Goal: Information Seeking & Learning: Learn about a topic

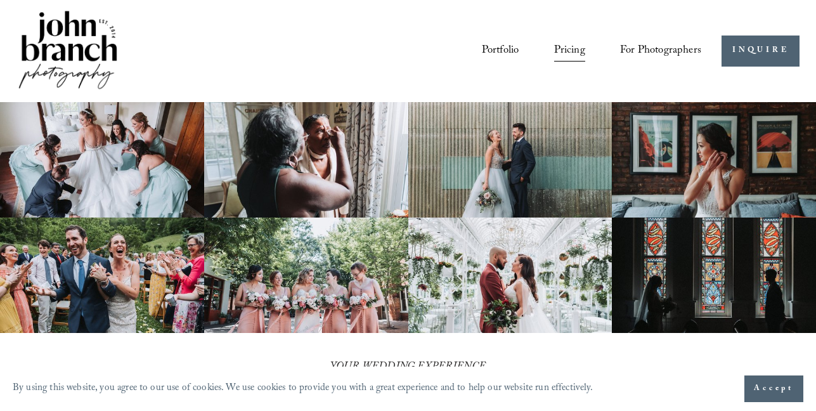
click at [101, 203] on img at bounding box center [102, 159] width 204 height 115
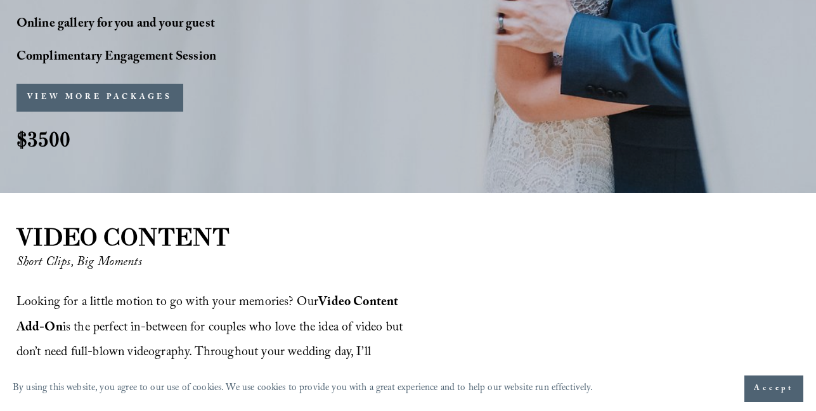
scroll to position [1242, 0]
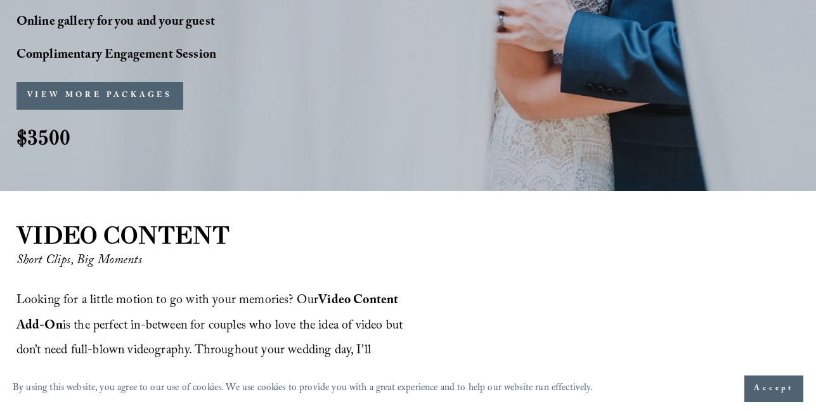
click at [125, 89] on button "VIEW MORE PACKAGES" at bounding box center [99, 96] width 167 height 28
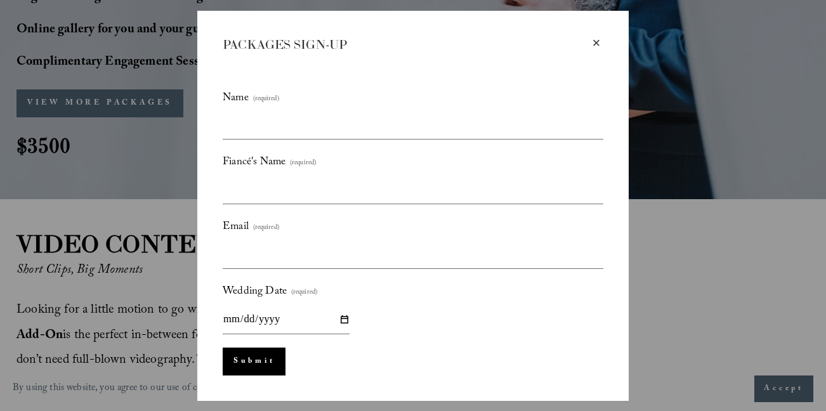
click at [125, 89] on div "× PACKAGES SIGN-UP Name (required) Fiancé's Name (required) Email (required) We…" at bounding box center [413, 205] width 826 height 411
click at [117, 91] on div "× PACKAGES SIGN-UP Name (required) Fiancé's Name (required) Email (required) We…" at bounding box center [413, 205] width 826 height 411
click at [593, 40] on div "×" at bounding box center [596, 43] width 14 height 14
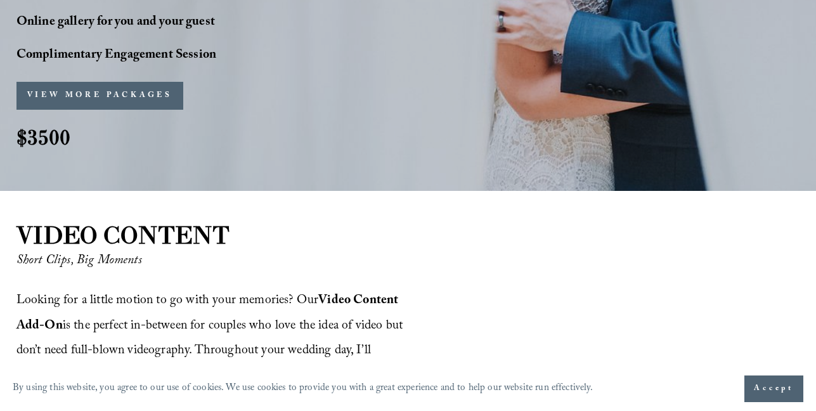
click at [127, 87] on button "VIEW MORE PACKAGES" at bounding box center [99, 96] width 167 height 28
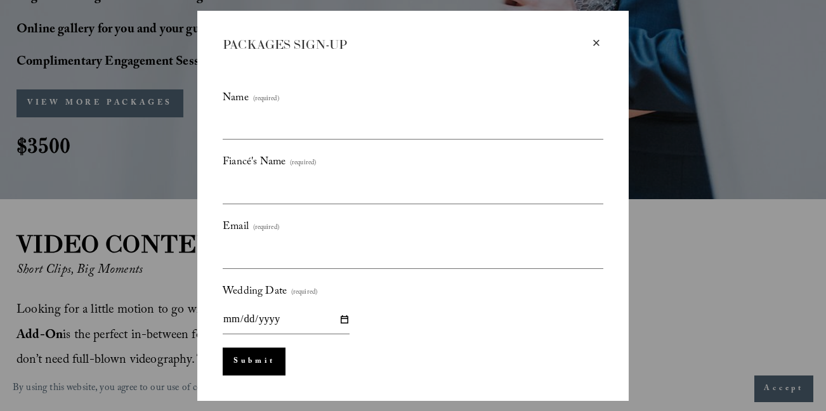
click at [596, 43] on div "×" at bounding box center [596, 43] width 14 height 14
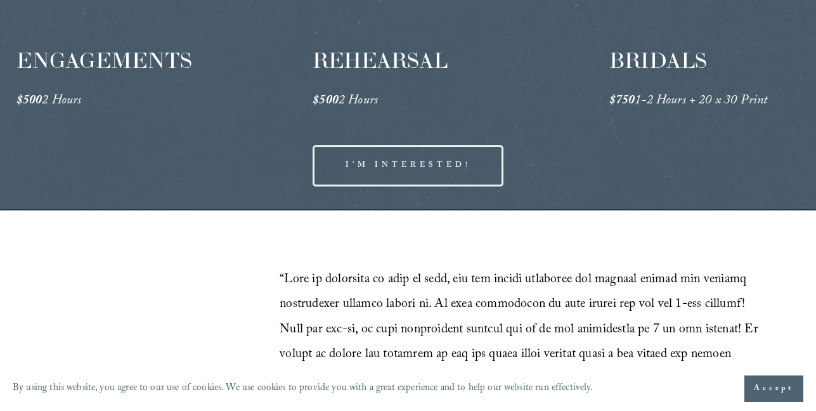
scroll to position [2158, 0]
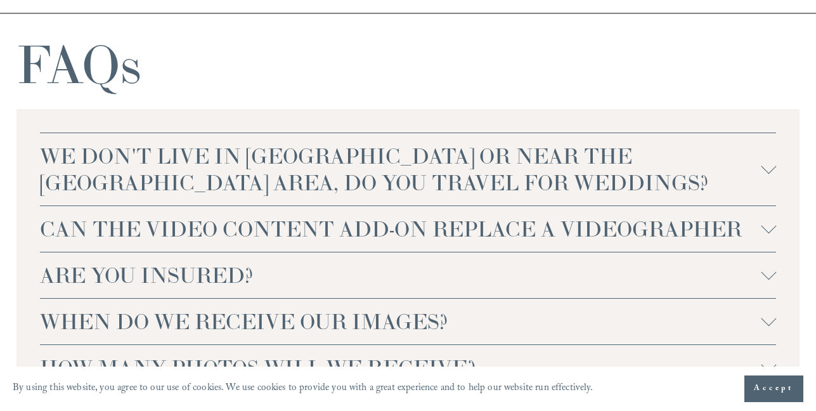
scroll to position [2753, 0]
click at [214, 187] on span "WE DON'T LIVE IN [GEOGRAPHIC_DATA] OR NEAR THE [GEOGRAPHIC_DATA] AREA, DO YOU T…" at bounding box center [400, 168] width 721 height 53
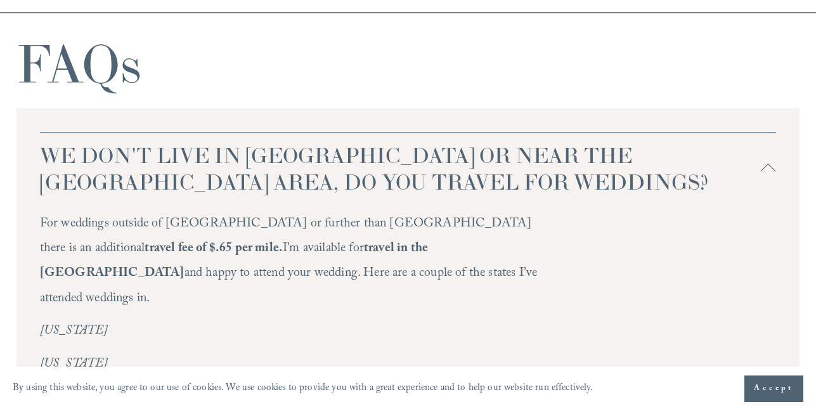
click at [252, 290] on p "For weddings outside of NC or further than Greensboro there is an additional tr…" at bounding box center [298, 262] width 516 height 100
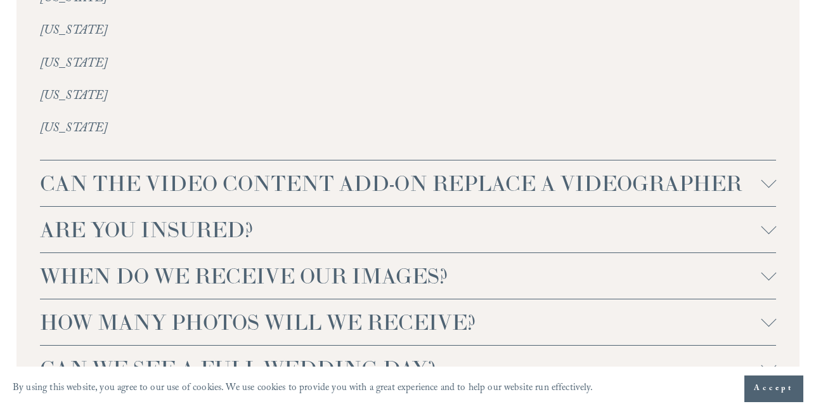
scroll to position [3185, 0]
click at [234, 242] on span "ARE YOU INSURED?" at bounding box center [400, 228] width 721 height 27
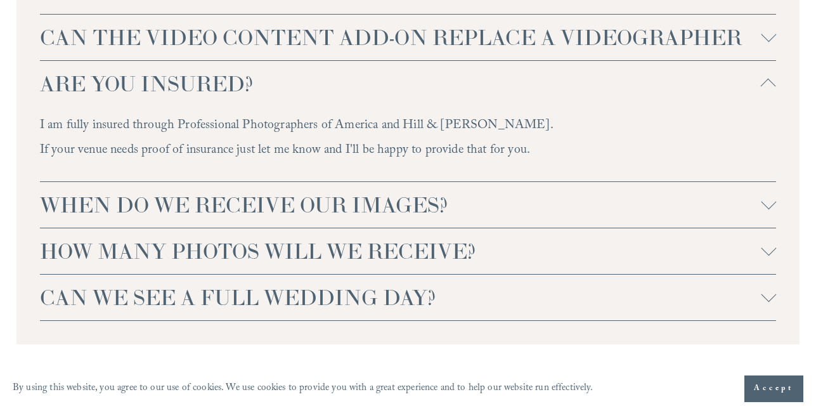
scroll to position [3330, 0]
click at [197, 212] on span "WHEN DO WE RECEIVE OUR IMAGES?" at bounding box center [400, 204] width 721 height 27
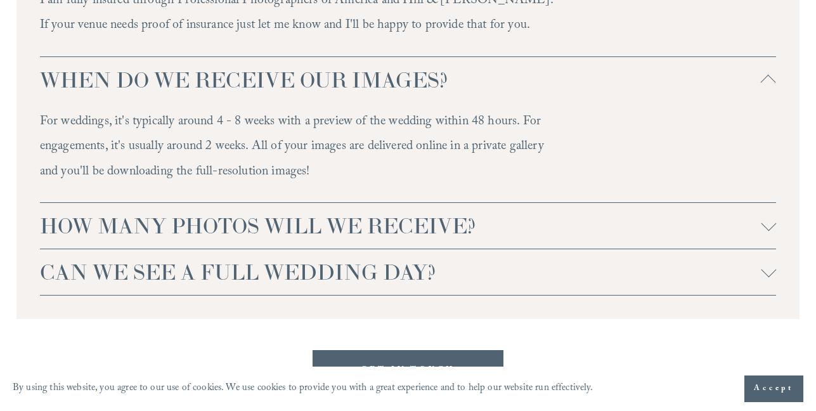
scroll to position [3457, 0]
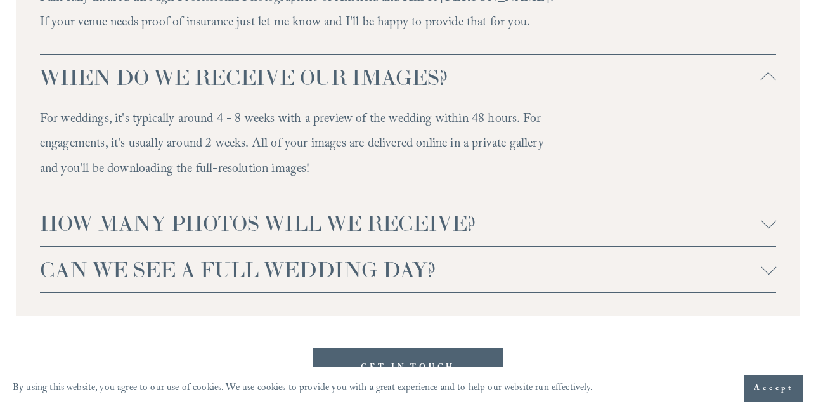
click at [297, 237] on span "HOW MANY PHOTOS WILL WE RECEIVE?" at bounding box center [400, 223] width 721 height 27
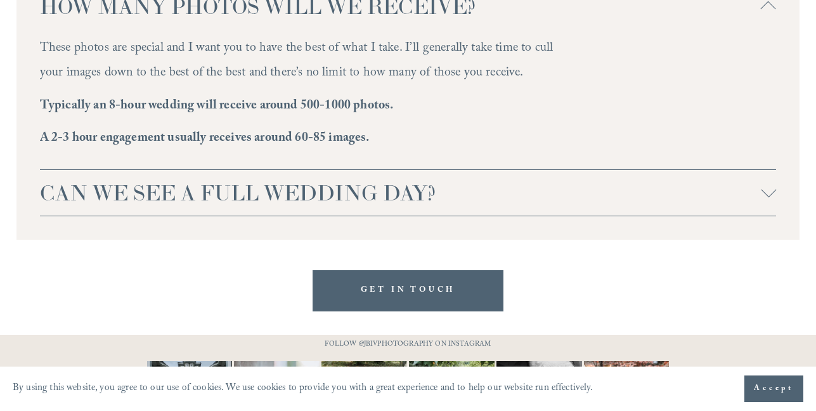
scroll to position [3679, 0]
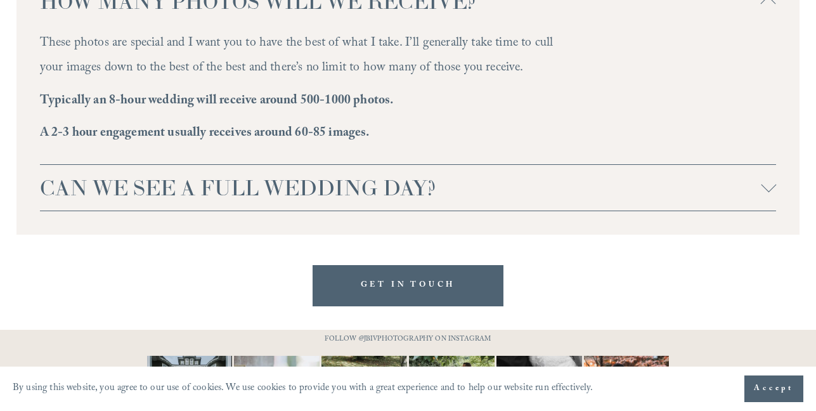
click at [226, 194] on span "CAN WE SEE A FULL WEDDING DAY?" at bounding box center [400, 187] width 721 height 27
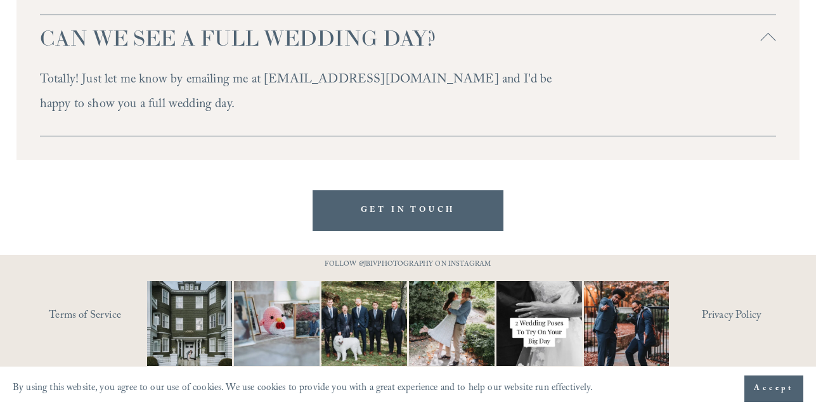
scroll to position [3844, 0]
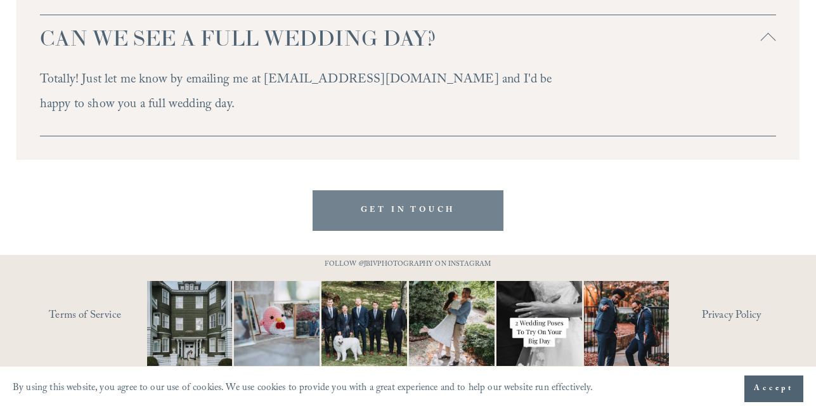
click at [416, 202] on link "GET IN TOUCH" at bounding box center [408, 210] width 191 height 41
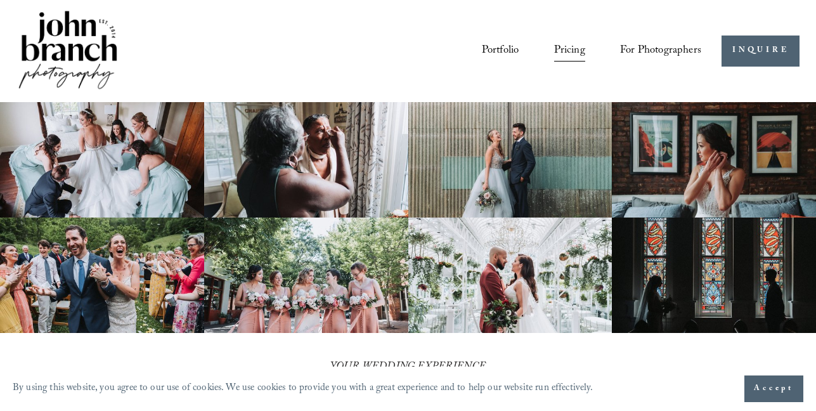
click at [203, 98] on div "Skip to Content Portfolio Pricing For Photographers Courses Blog" at bounding box center [408, 51] width 816 height 102
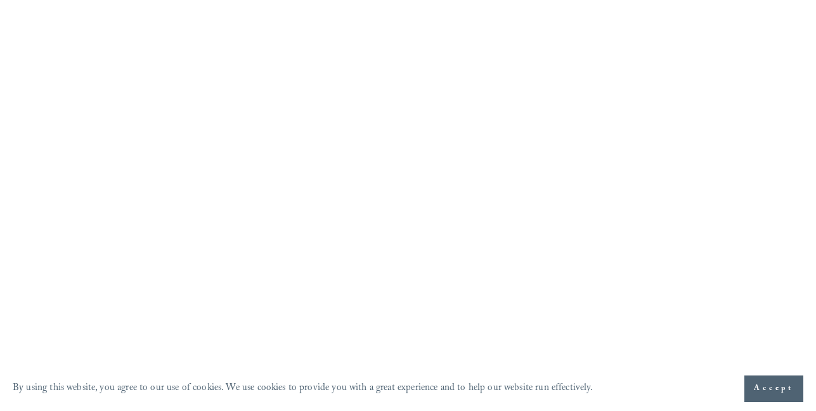
scroll to position [1048, 0]
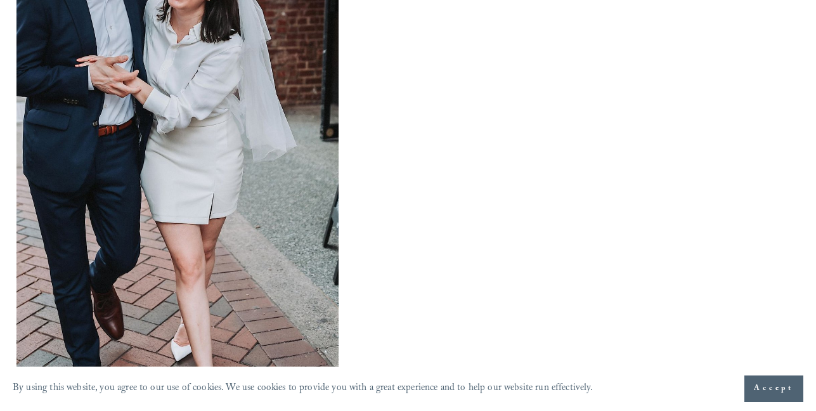
click at [209, 139] on div at bounding box center [177, 57] width 322 height 756
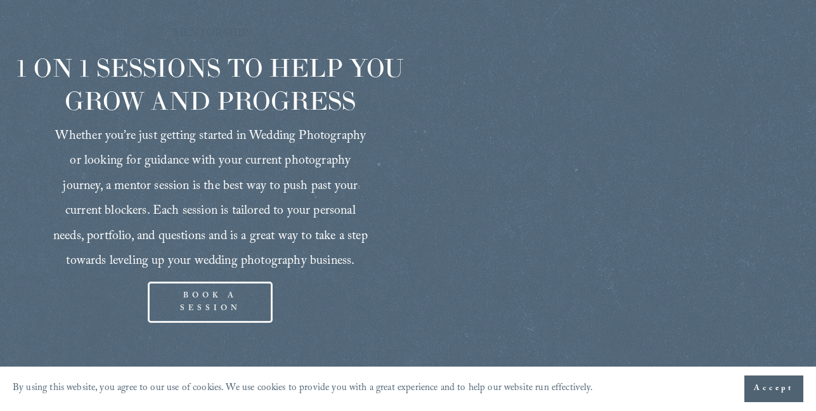
scroll to position [1699, 0]
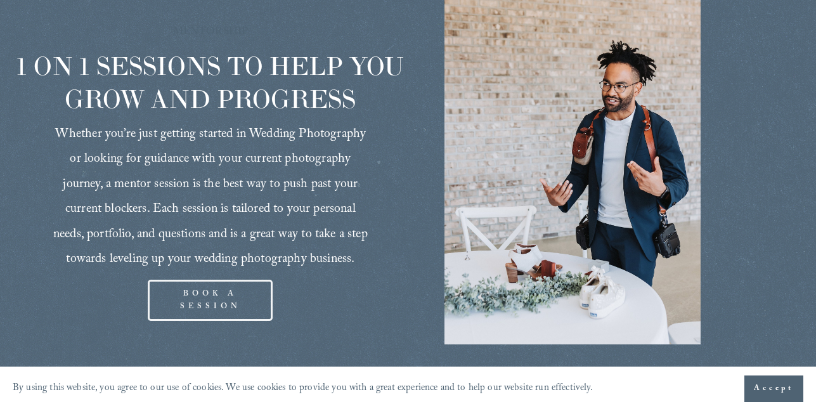
click at [121, 206] on span "Whether you’re just getting started in Wedding Photography or looking for guida…" at bounding box center [212, 197] width 318 height 146
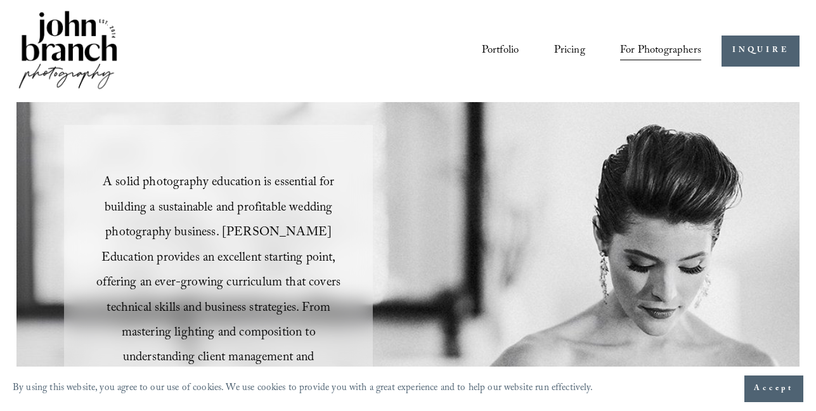
scroll to position [0, 0]
click at [566, 49] on link "Pricing" at bounding box center [569, 50] width 31 height 23
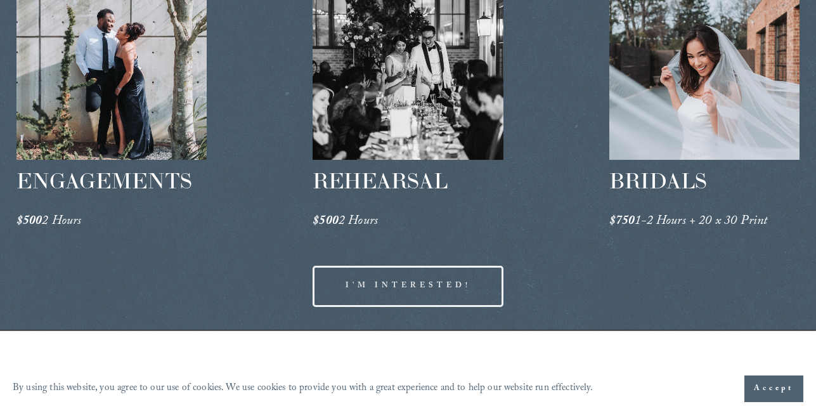
scroll to position [2036, 0]
click at [685, 93] on div at bounding box center [704, 80] width 191 height 160
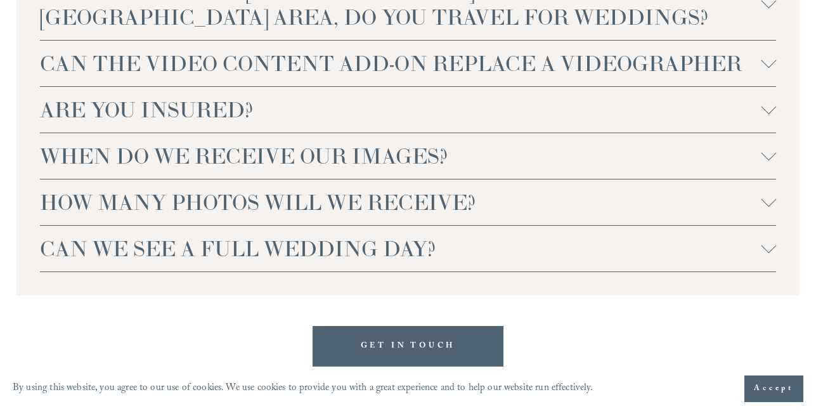
scroll to position [2919, 0]
click at [202, 261] on span "CAN WE SEE A FULL WEDDING DAY?" at bounding box center [400, 248] width 721 height 27
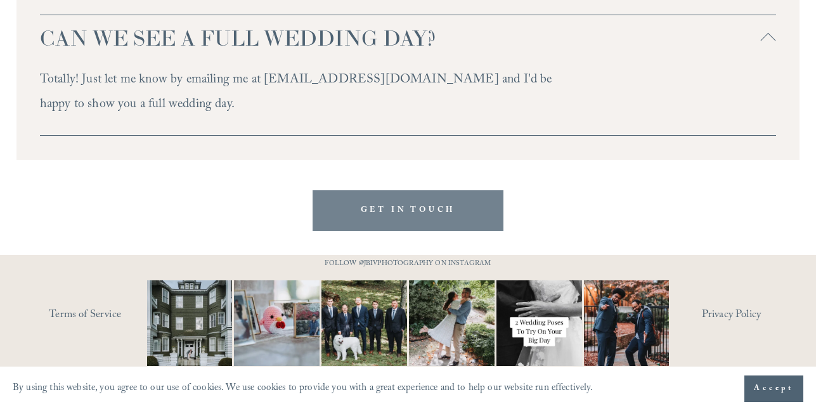
scroll to position [3178, -1]
click at [317, 190] on link "GET IN TOUCH" at bounding box center [408, 210] width 191 height 41
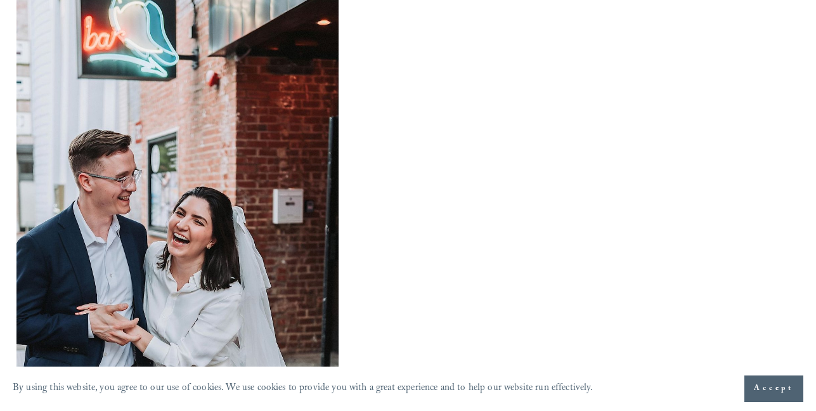
scroll to position [807, 0]
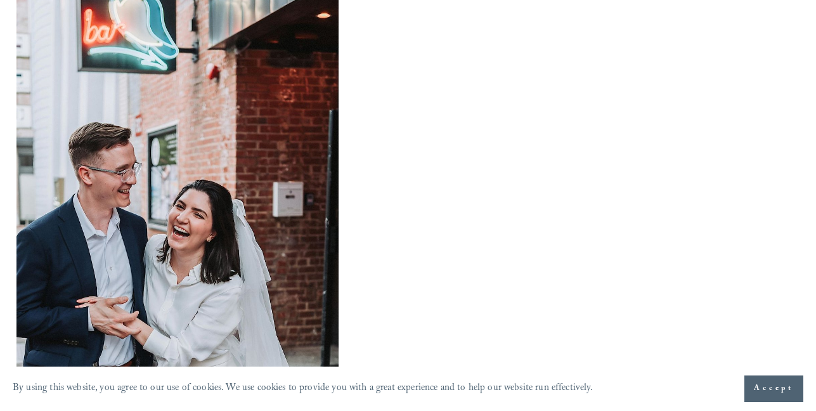
click at [237, 147] on div at bounding box center [177, 298] width 322 height 756
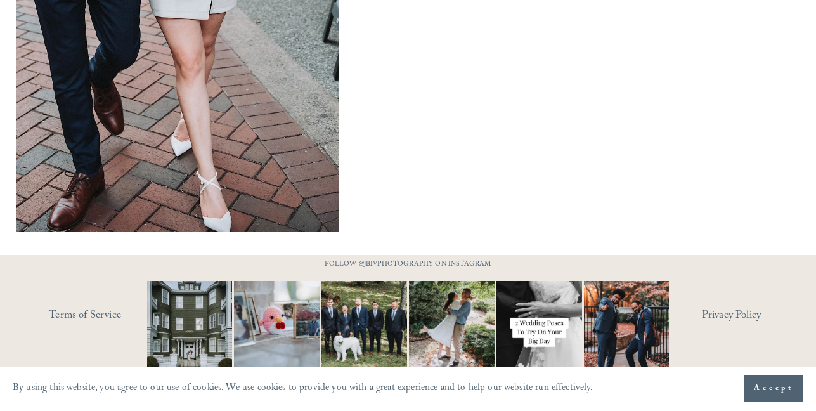
scroll to position [1301, 0]
